Goal: Information Seeking & Learning: Learn about a topic

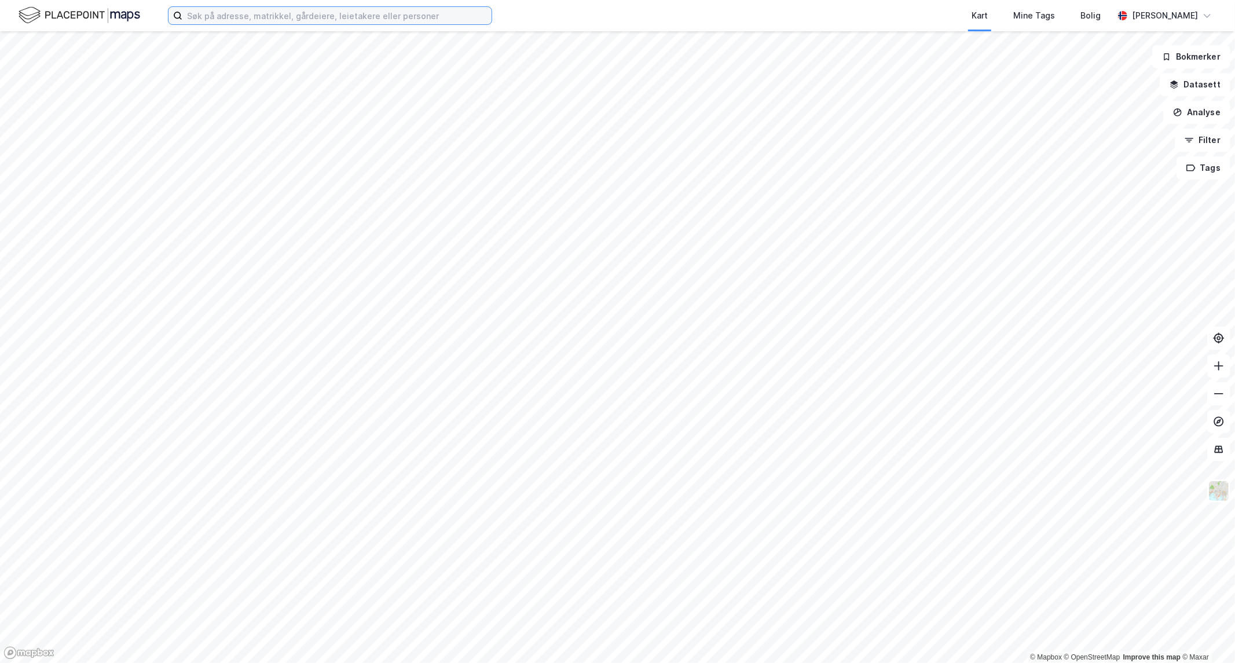
click at [349, 14] on input at bounding box center [336, 15] width 309 height 17
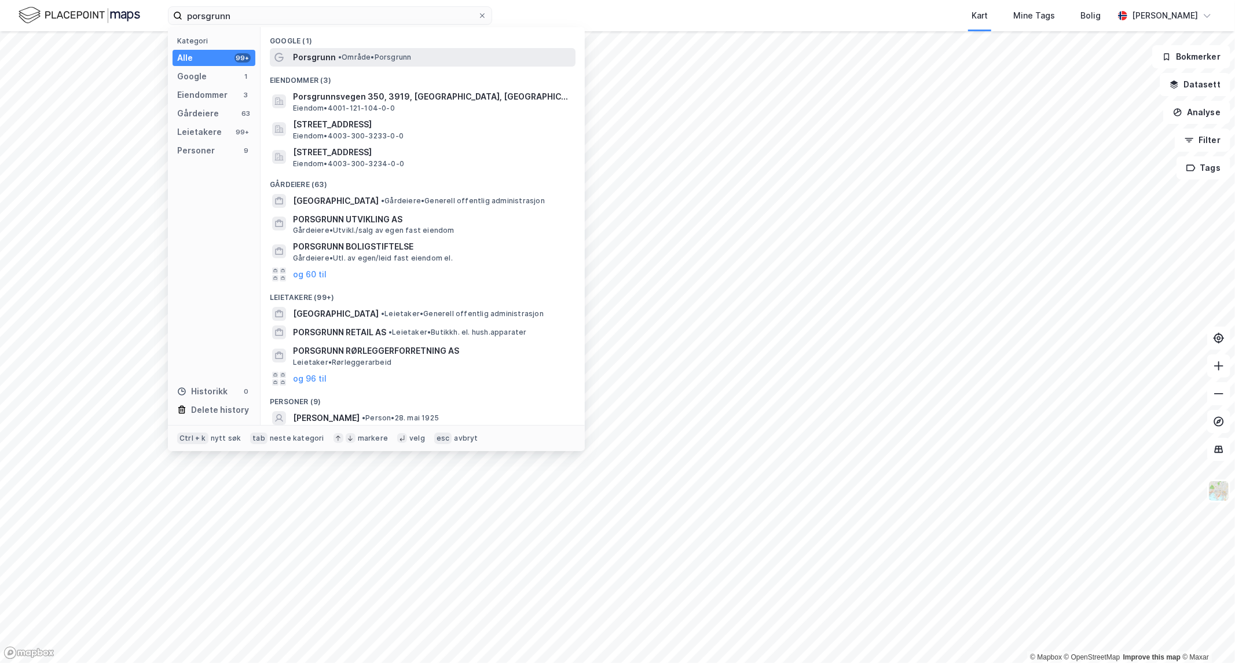
click at [347, 58] on span "• Område • [GEOGRAPHIC_DATA]" at bounding box center [374, 57] width 73 height 9
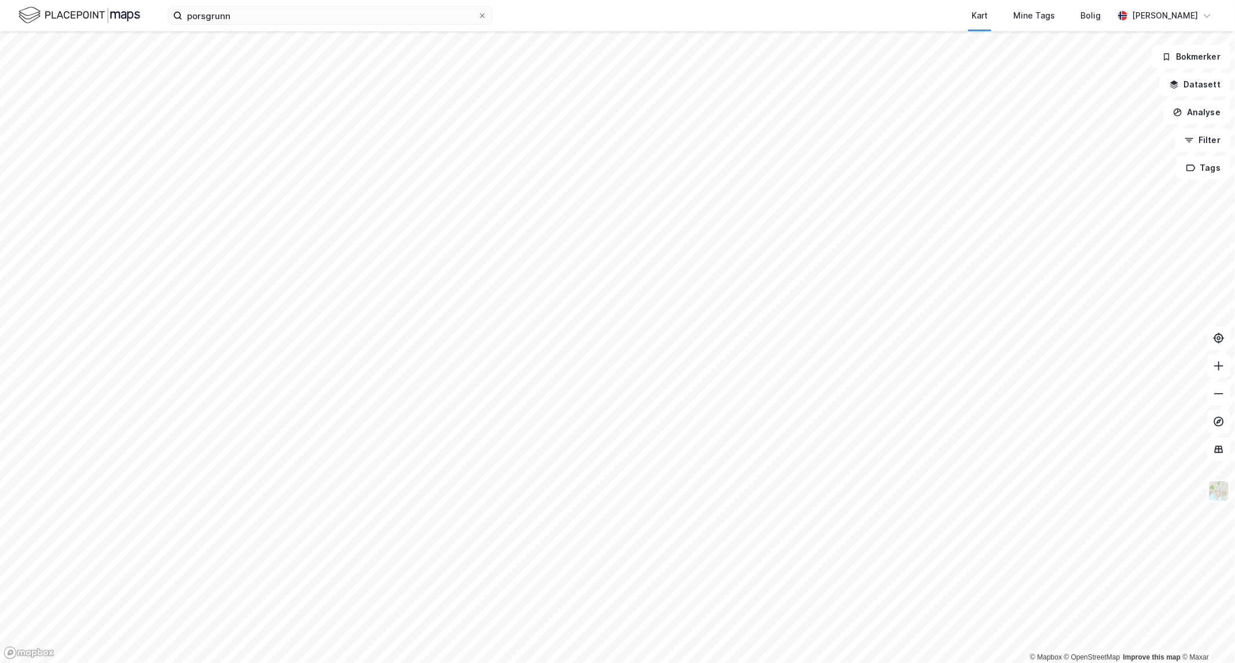
click at [361, 25] on div "porsgrunn Kart Mine Tags Bolig [PERSON_NAME]" at bounding box center [617, 15] width 1235 height 31
click at [359, 16] on input "porsgrunn" at bounding box center [329, 15] width 295 height 17
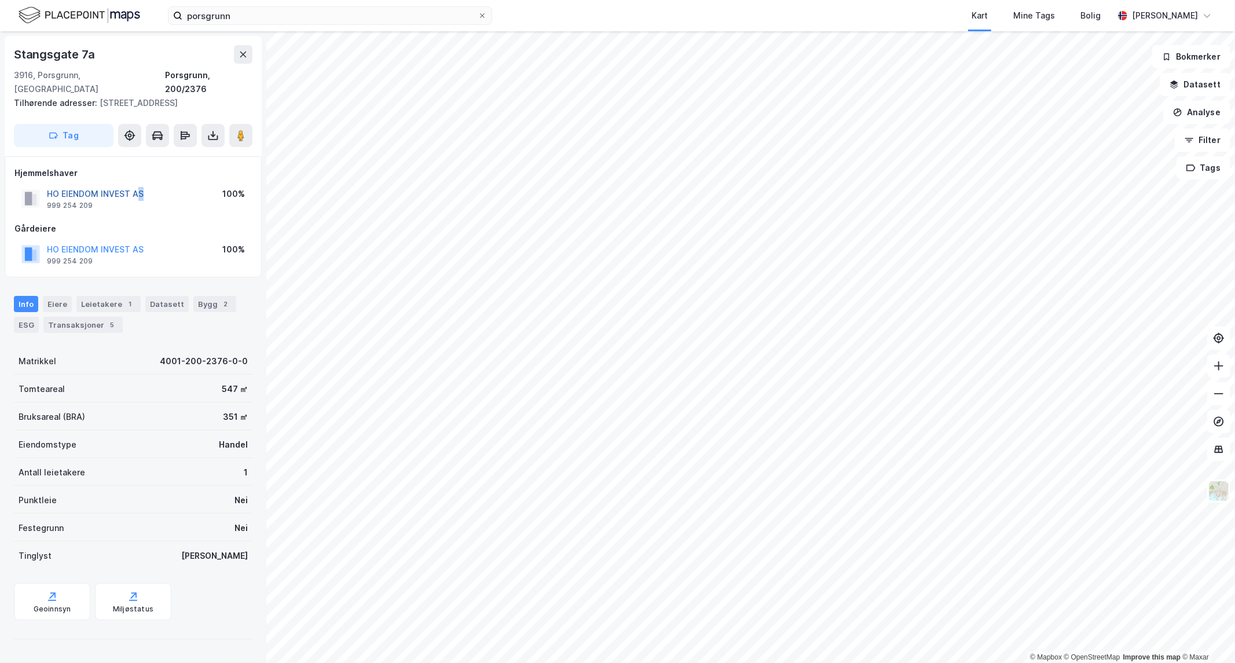
drag, startPoint x: 150, startPoint y: 179, endPoint x: 137, endPoint y: 179, distance: 13.3
click at [137, 185] on div "HO EIENDOM INVEST AS 999 254 209 100%" at bounding box center [132, 199] width 237 height 28
click at [229, 296] on div "Info [PERSON_NAME] 1 Datasett Bygg 2 ESG Transaksjoner 5" at bounding box center [133, 314] width 238 height 37
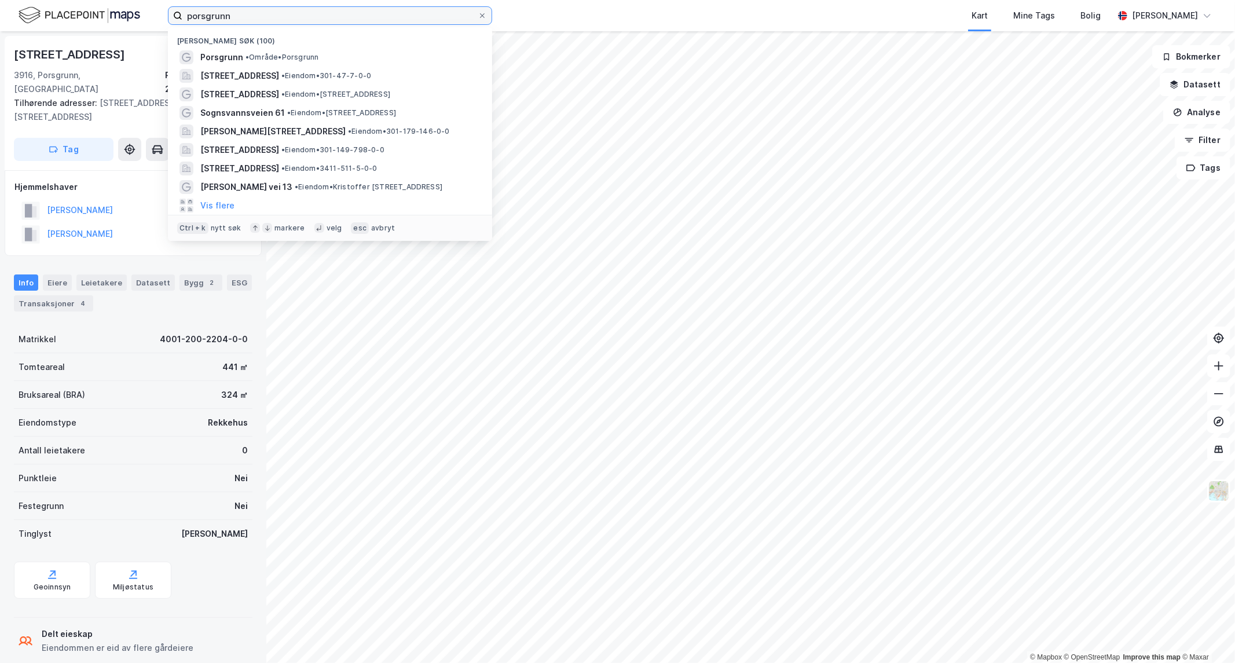
drag, startPoint x: 328, startPoint y: 13, endPoint x: 119, endPoint y: 26, distance: 209.4
click at [119, 26] on div "porsgrunn Nylige søk (100) Porsgrunn • Område • [STREET_ADDRESS] • Eiendom • 30…" at bounding box center [617, 15] width 1235 height 31
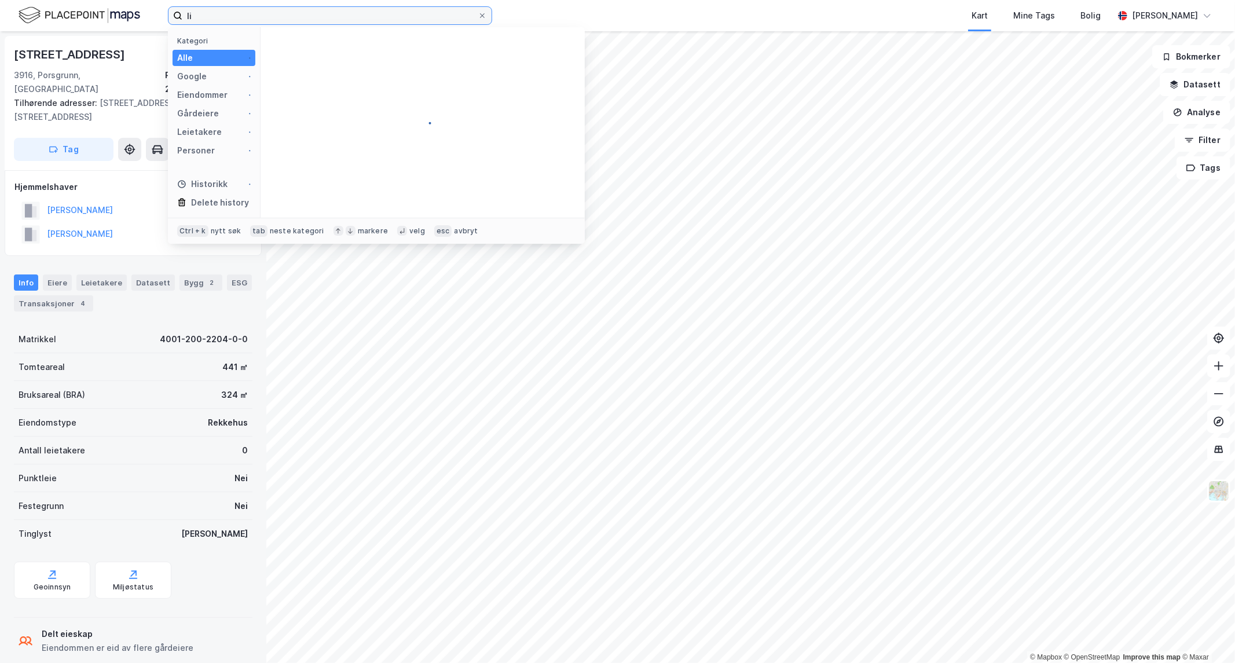
type input "l"
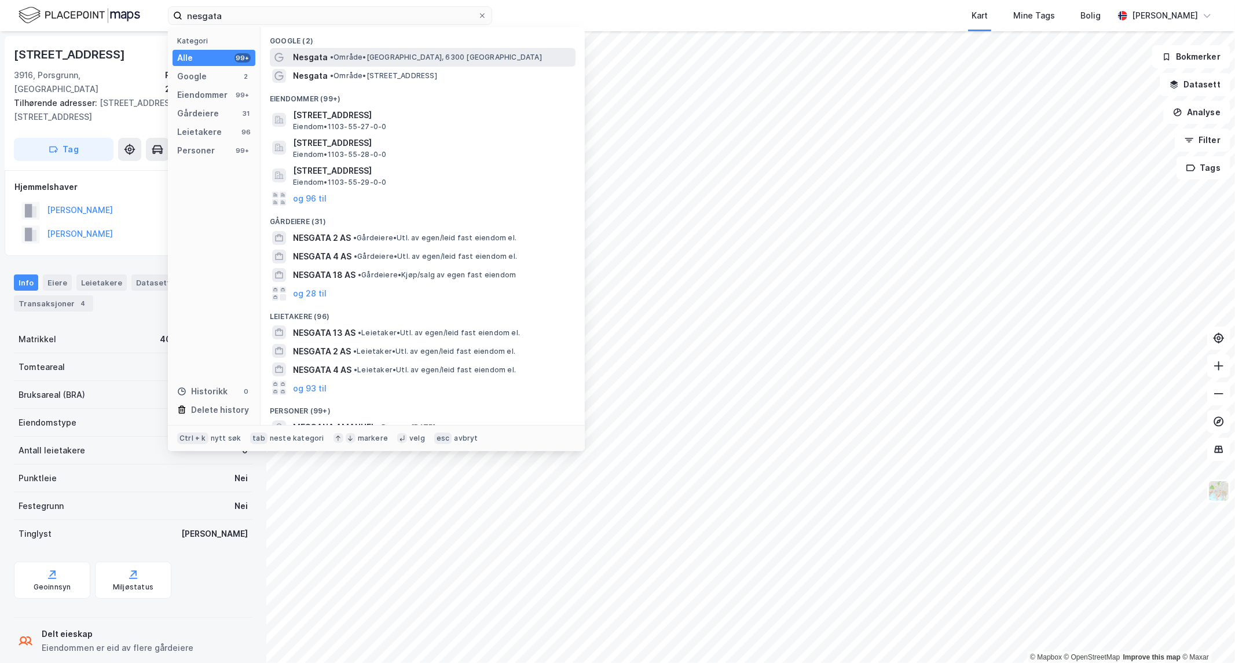
click at [331, 58] on span "•" at bounding box center [331, 57] width 3 height 9
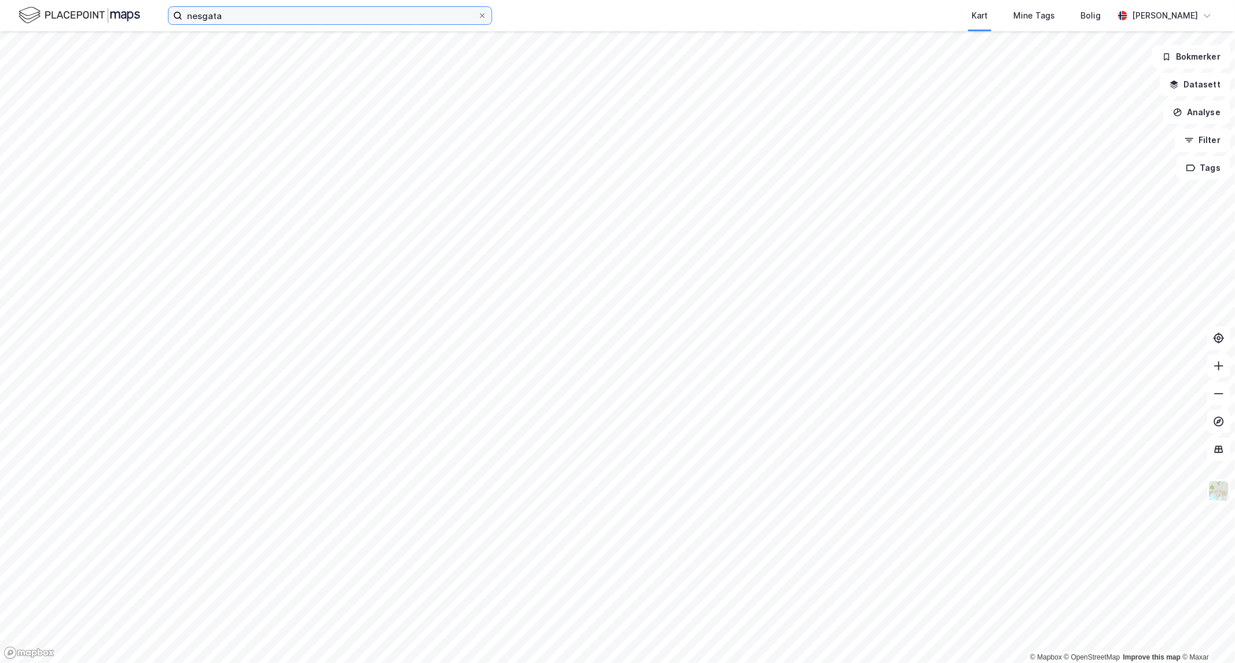
click at [313, 24] on input "nesgata" at bounding box center [329, 15] width 295 height 17
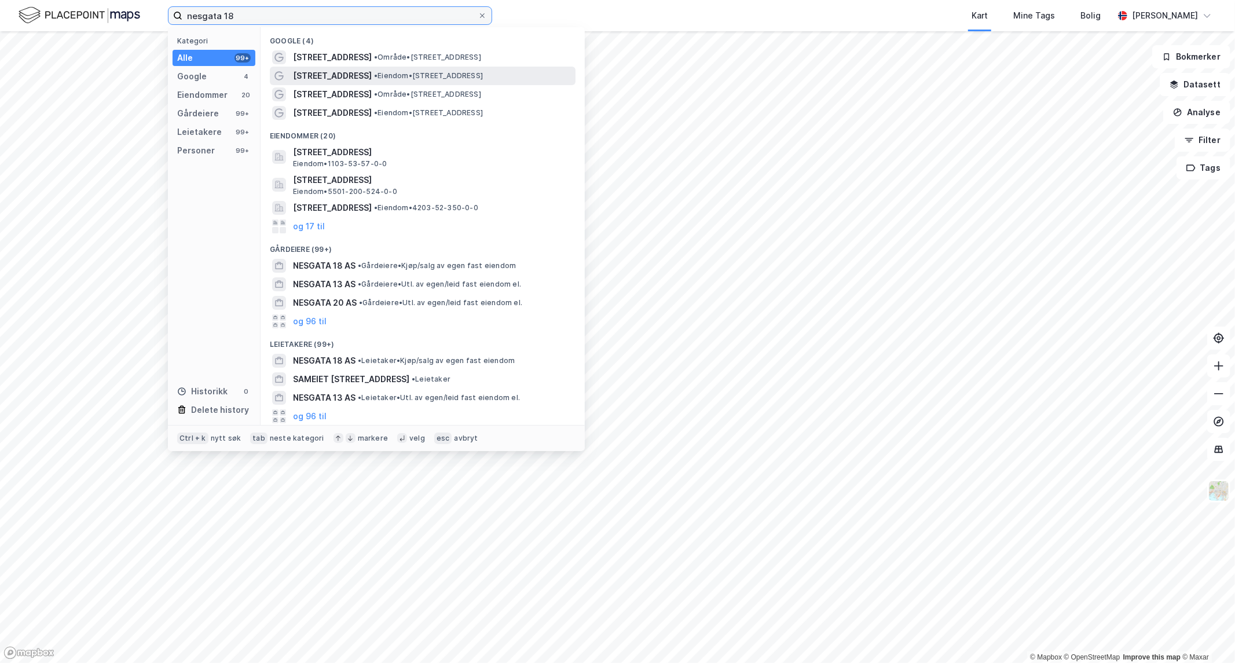
type input "nesgata 18"
click at [374, 75] on span "•" at bounding box center [375, 75] width 3 height 9
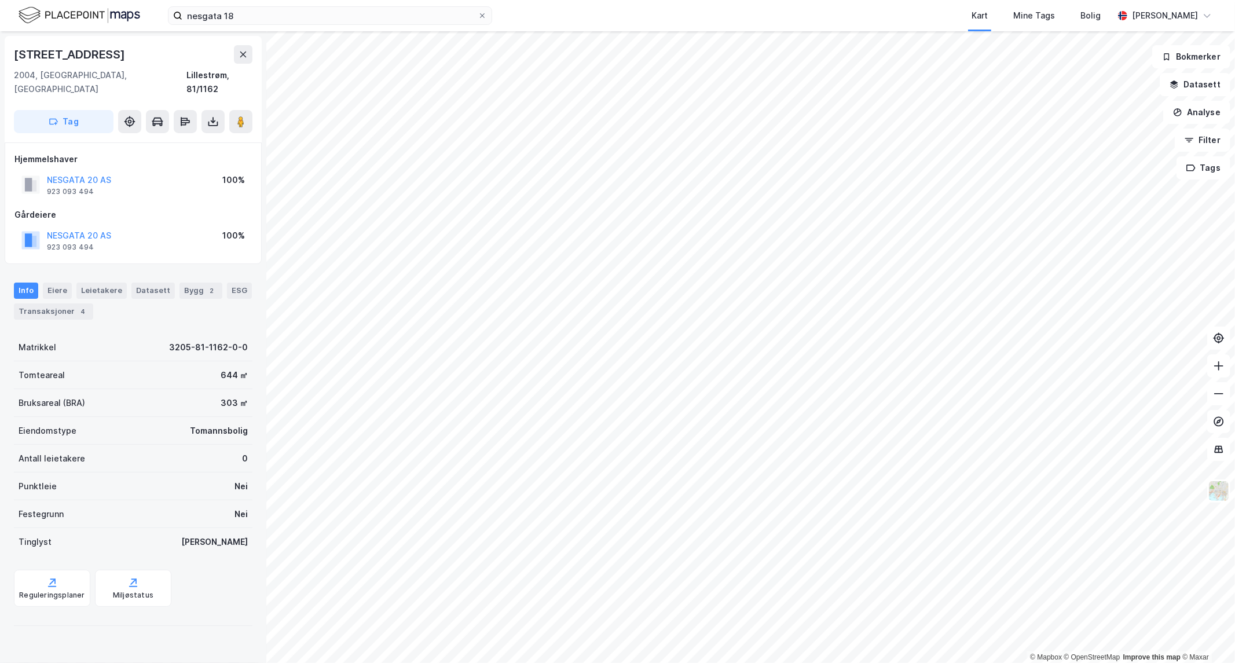
click at [762, 0] on html "nesgata 18 Kart Mine Tags Bolig [PERSON_NAME] © Mapbox © OpenStreetMap Improve …" at bounding box center [617, 331] width 1235 height 663
